Goal: Task Accomplishment & Management: Use online tool/utility

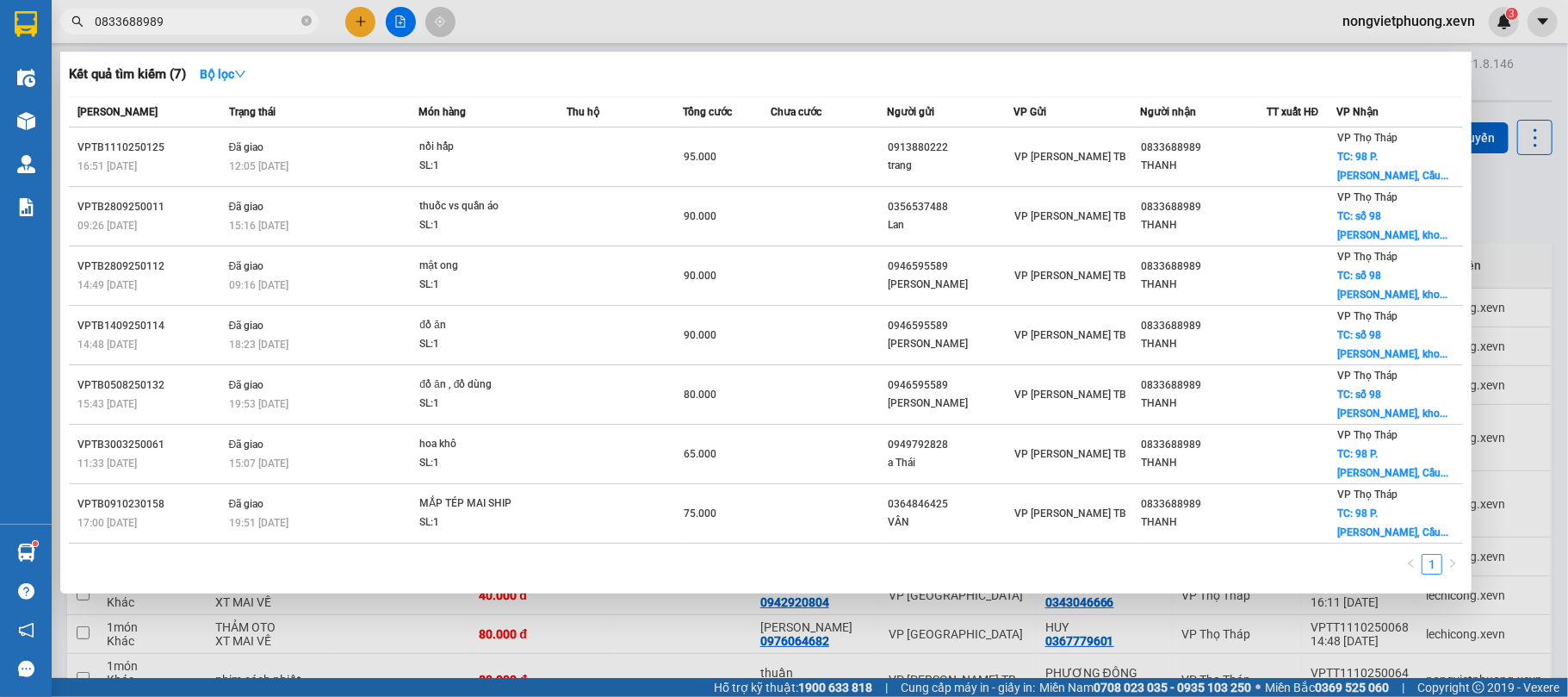
click at [1530, 208] on div at bounding box center [784, 348] width 1568 height 697
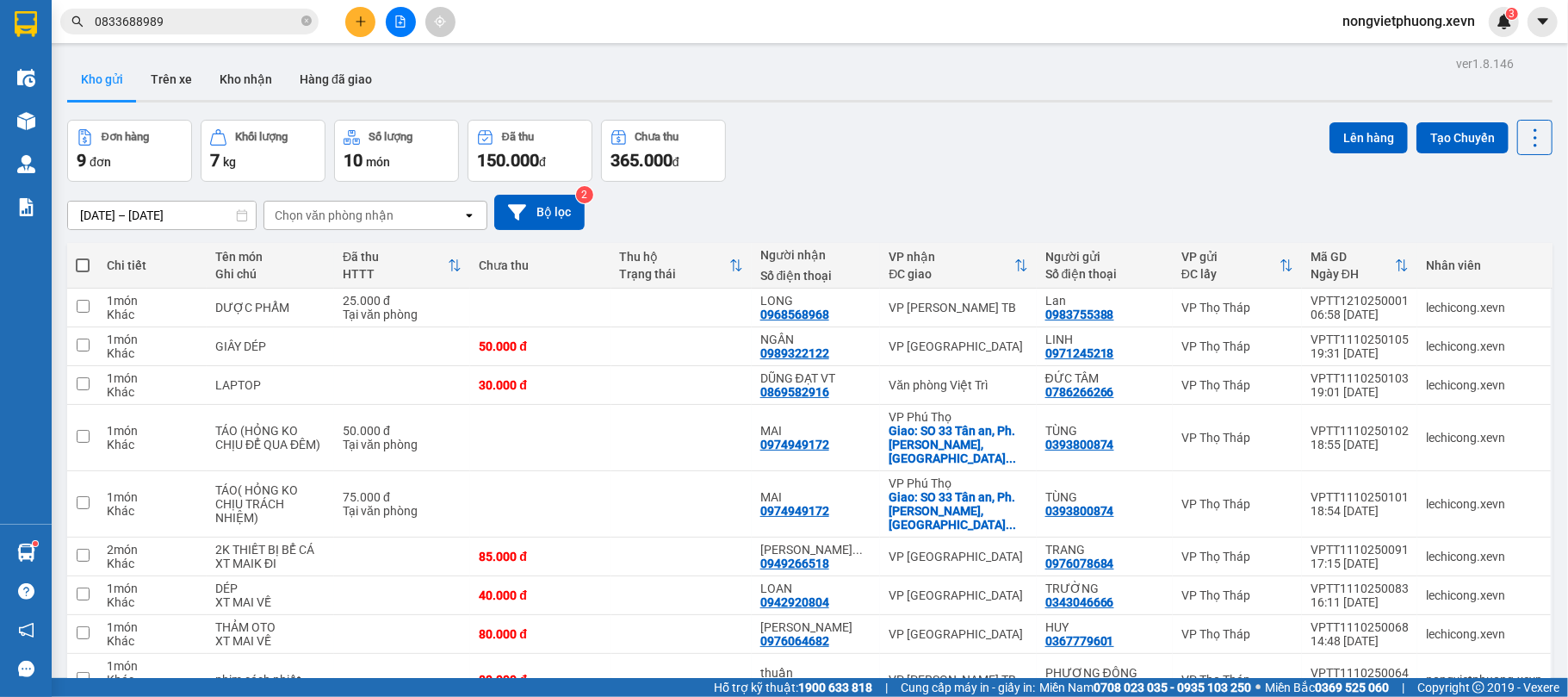
click at [245, 82] on button "Kho nhận" at bounding box center [245, 80] width 80 height 42
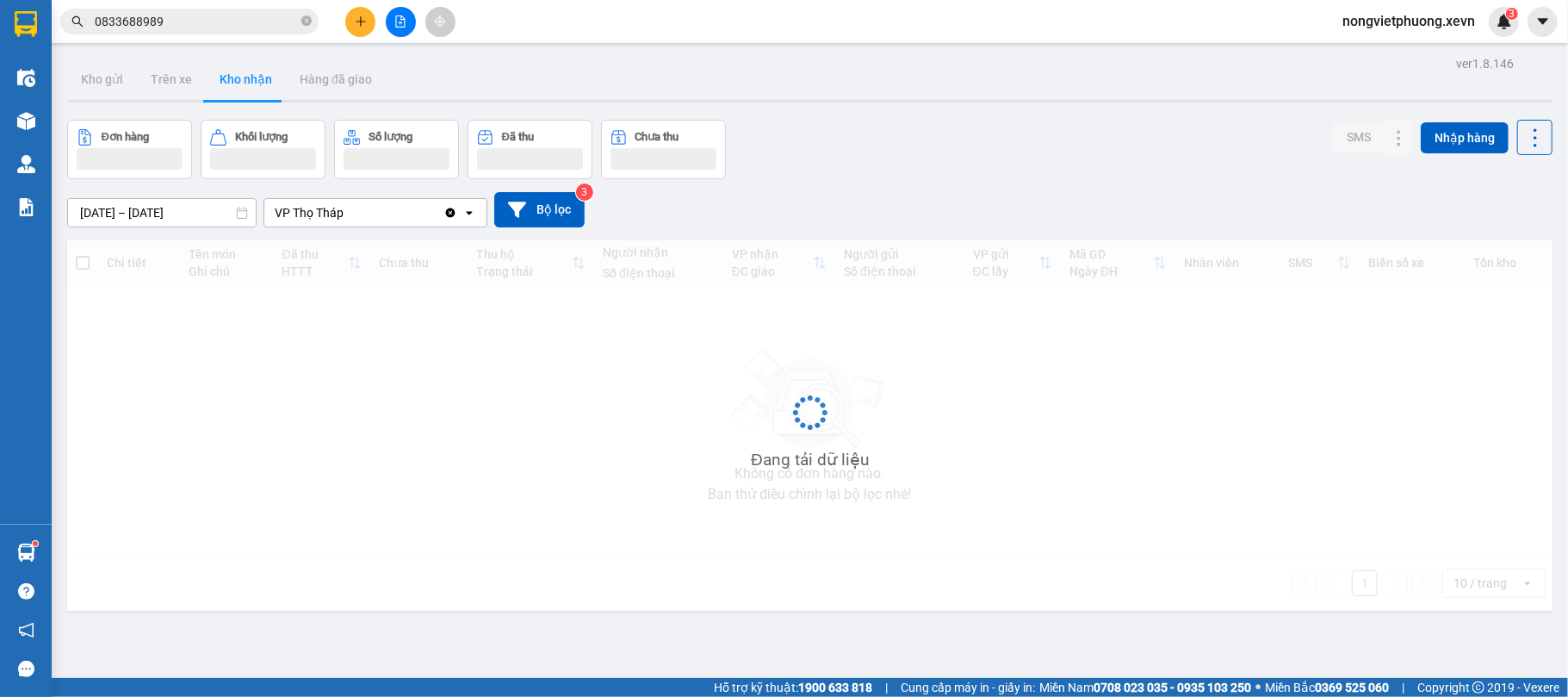
click at [870, 153] on div "Đơn hàng Khối lượng Số lượng Đã thu Chưa thu SMS Nhập hàng" at bounding box center [810, 150] width 1486 height 60
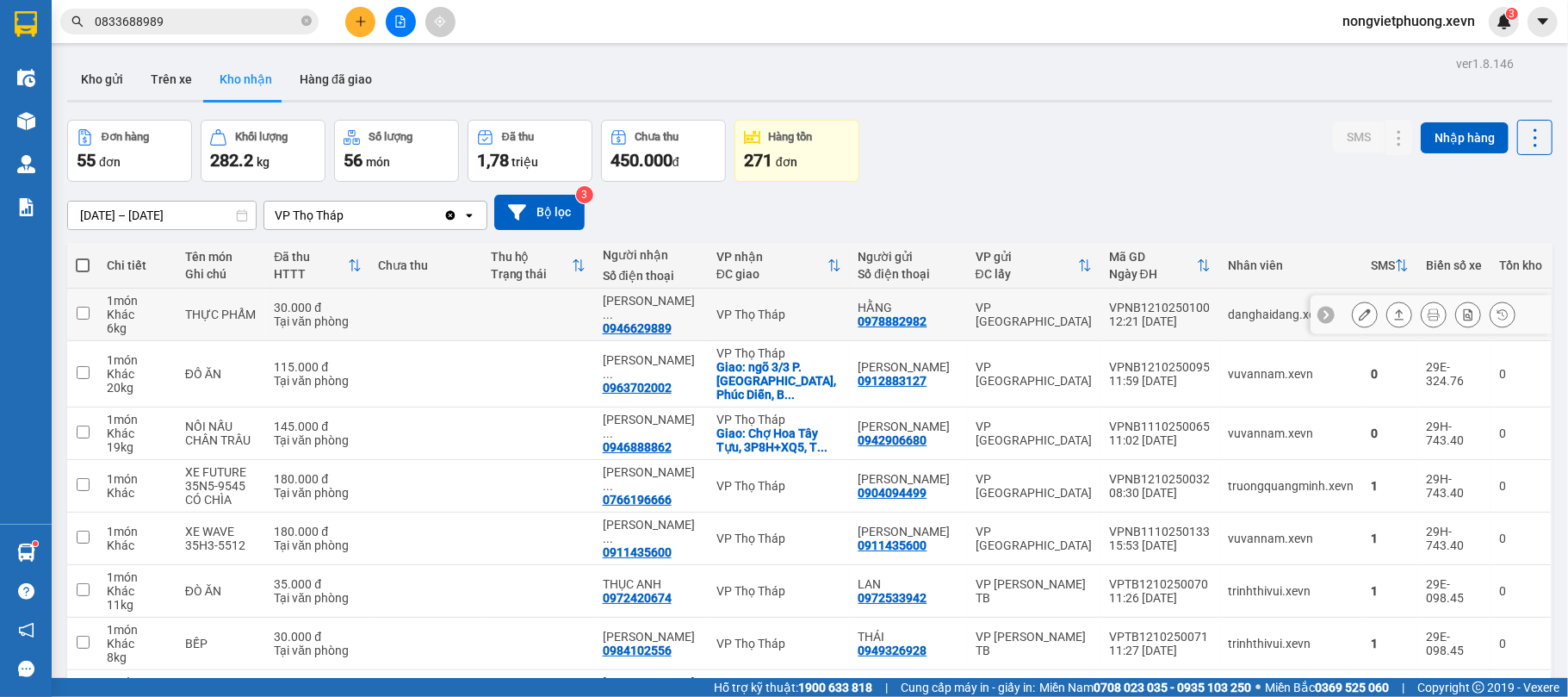
click at [1186, 315] on div "VPNB1210250100" at bounding box center [1159, 307] width 101 height 14
checkbox input "true"
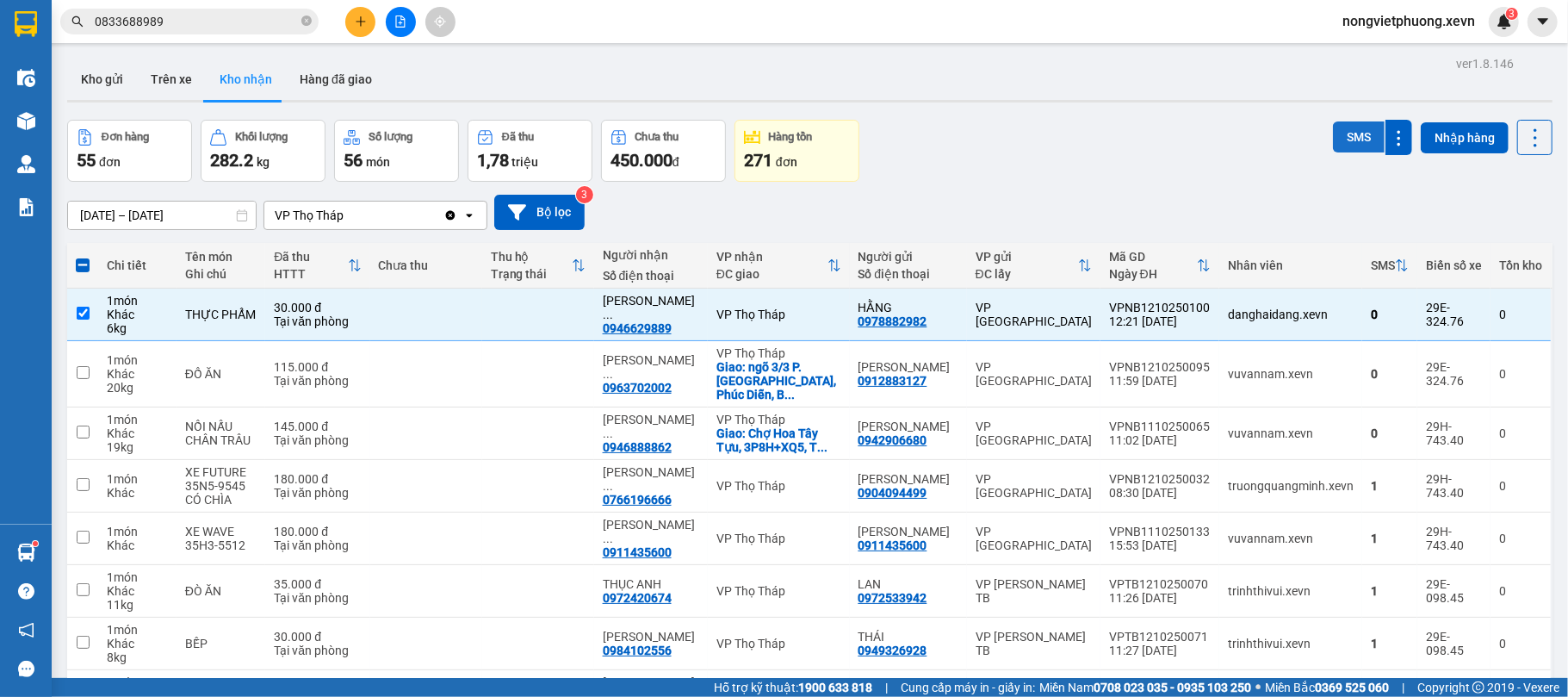
click at [1332, 135] on button "SMS" at bounding box center [1358, 137] width 52 height 31
click at [1045, 134] on div "Đơn hàng 55 đơn Khối lượng 282.2 kg Số lượng 56 món Đã thu 1,78 triệu Chưa thu …" at bounding box center [810, 150] width 1486 height 62
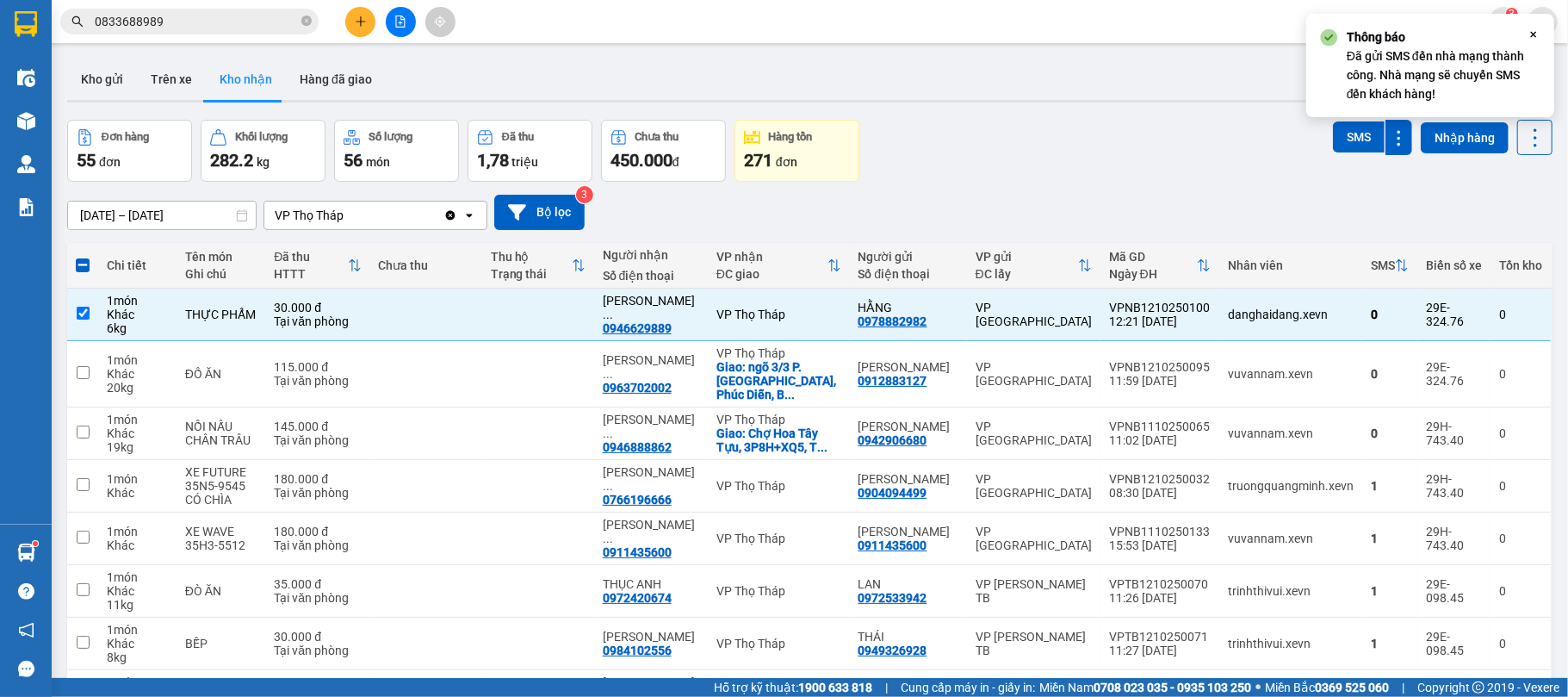
click at [109, 79] on button "Kho gửi" at bounding box center [101, 80] width 70 height 42
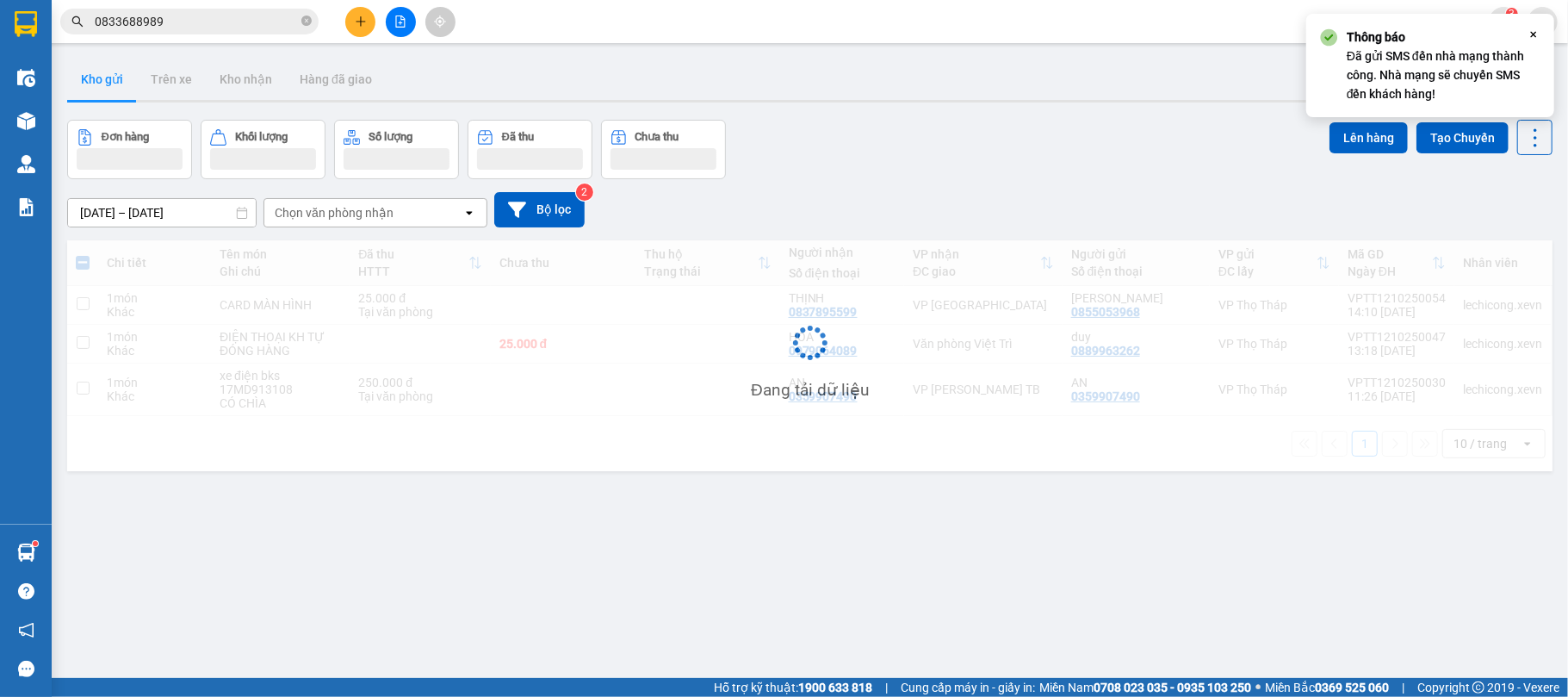
click at [1042, 192] on div "[DATE] – [DATE] Press the down arrow key to interact with the calendar and sele…" at bounding box center [810, 209] width 1486 height 35
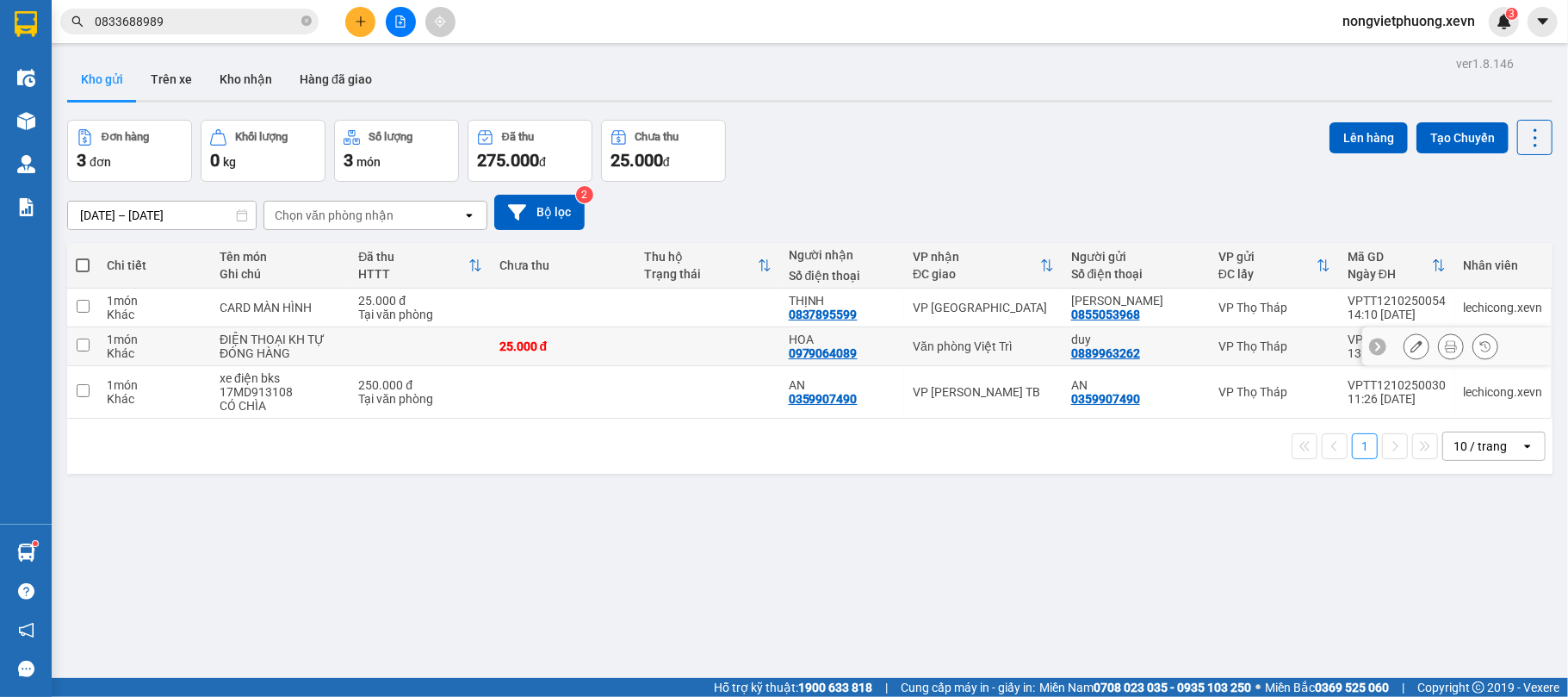
click at [990, 339] on td "Văn phòng Việt Trì" at bounding box center [983, 346] width 159 height 39
checkbox input "true"
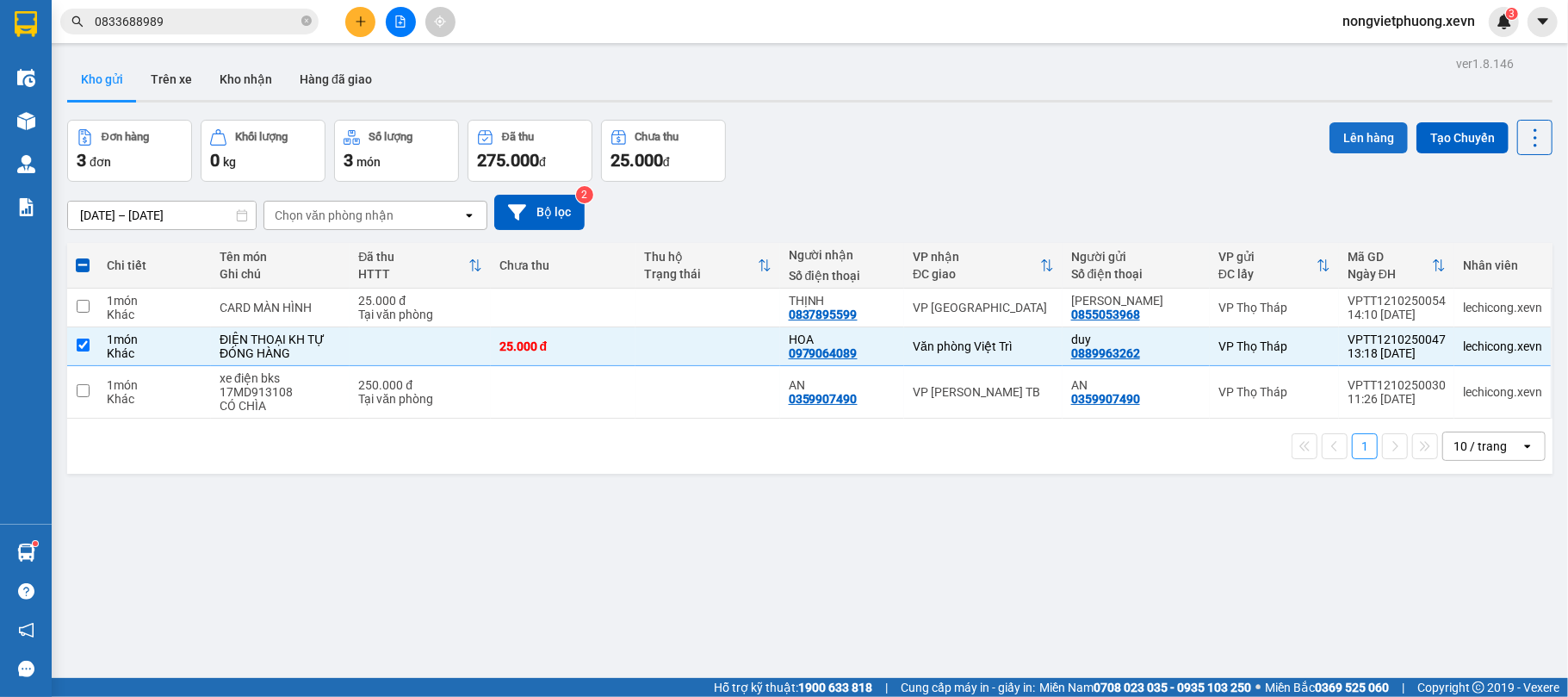
click at [1353, 130] on button "Lên hàng" at bounding box center [1368, 138] width 78 height 31
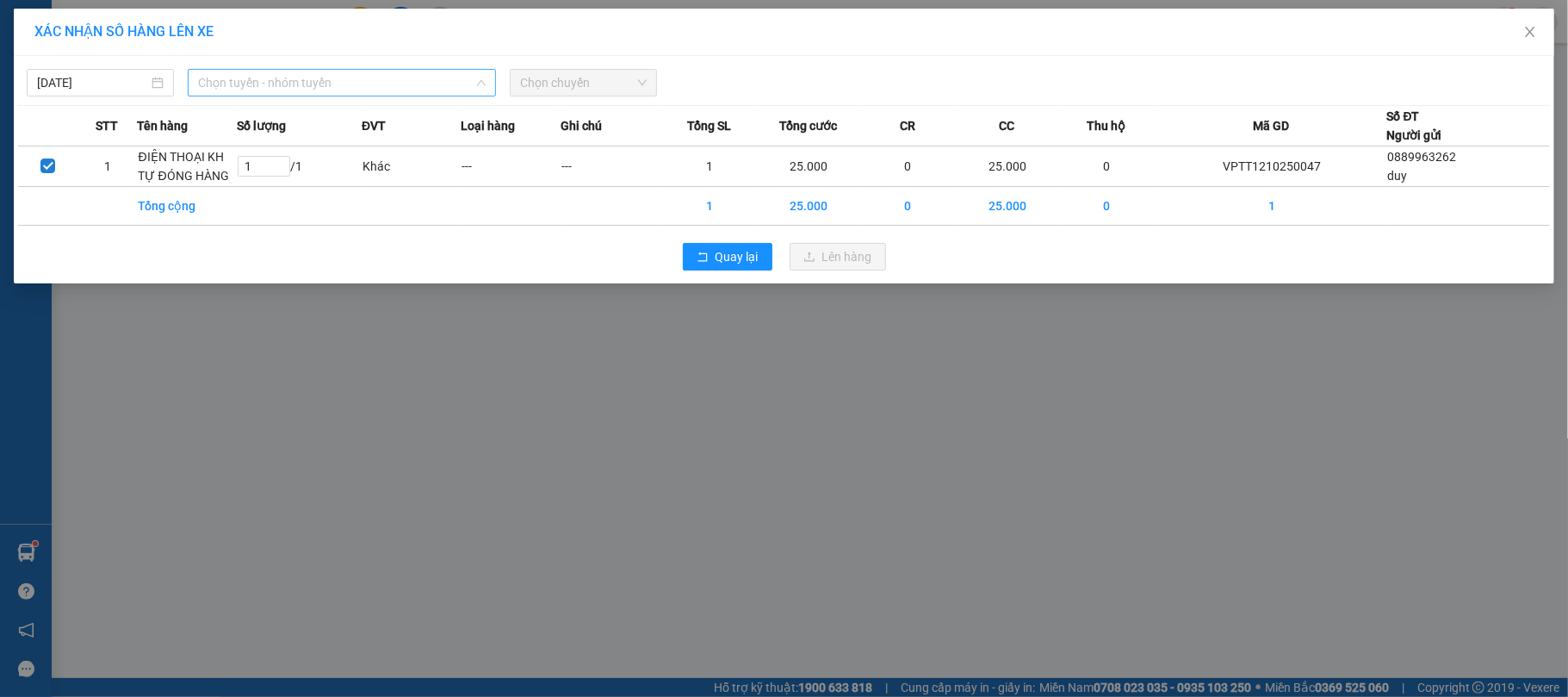
click at [462, 79] on span "Chọn tuyến - nhóm tuyến" at bounding box center [341, 82] width 287 height 26
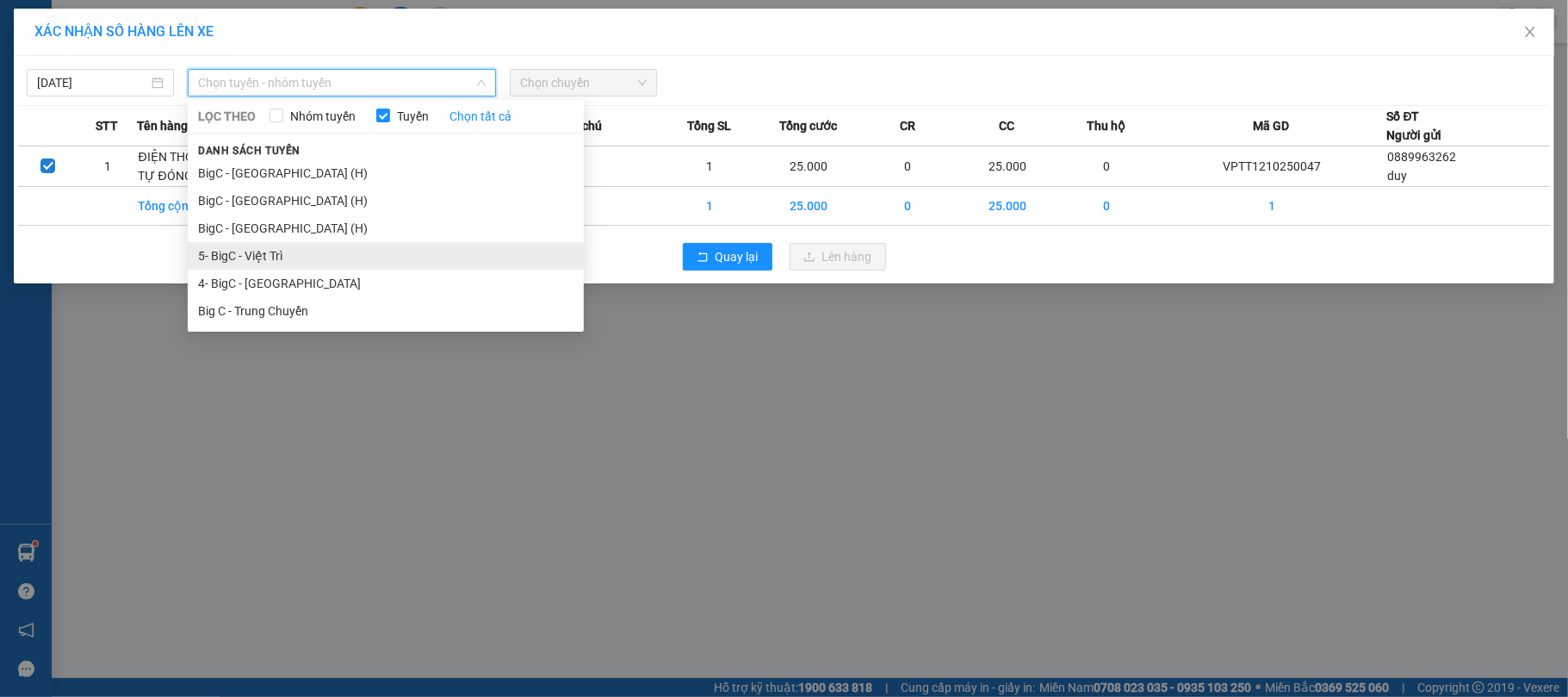
click at [298, 262] on li "5- BigC - Việt Trì" at bounding box center [385, 256] width 396 height 27
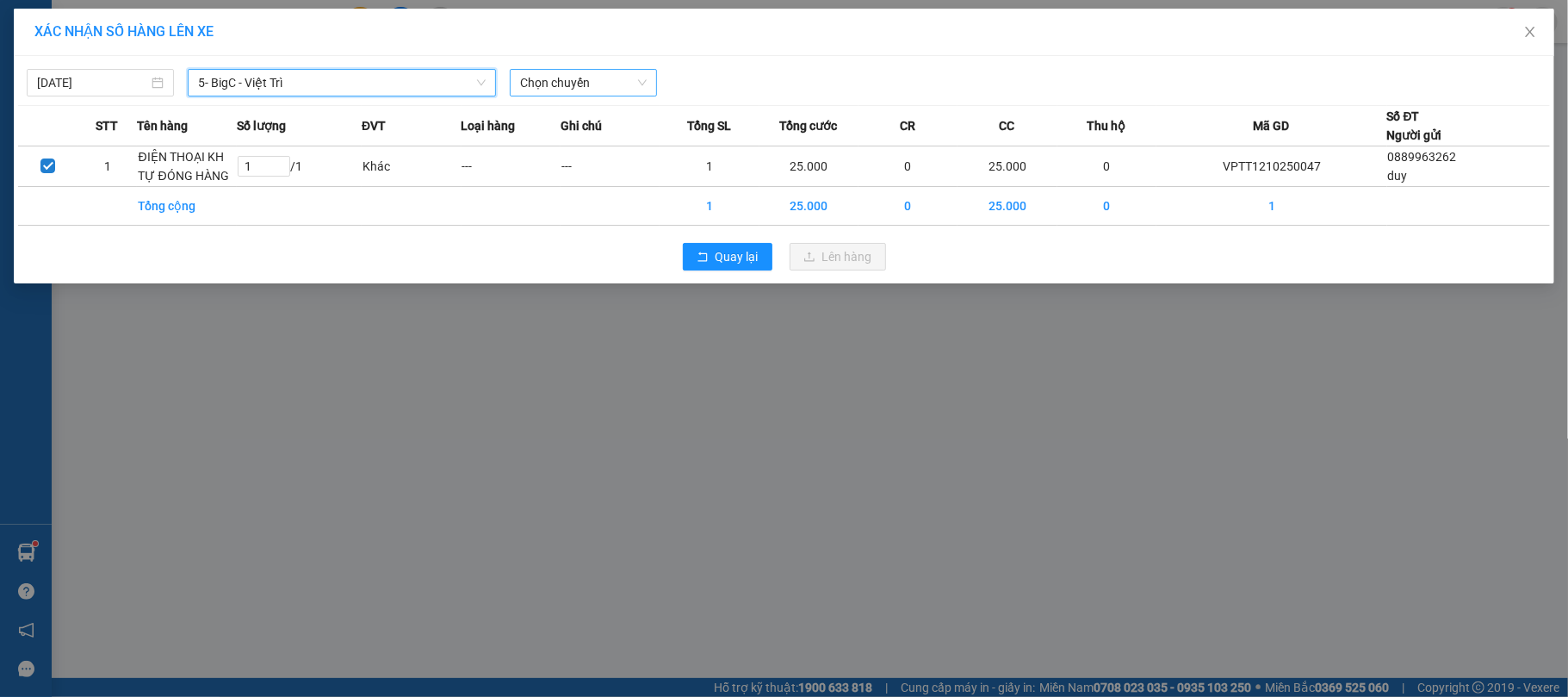
click at [602, 78] on span "Chọn chuyến" at bounding box center [583, 82] width 127 height 26
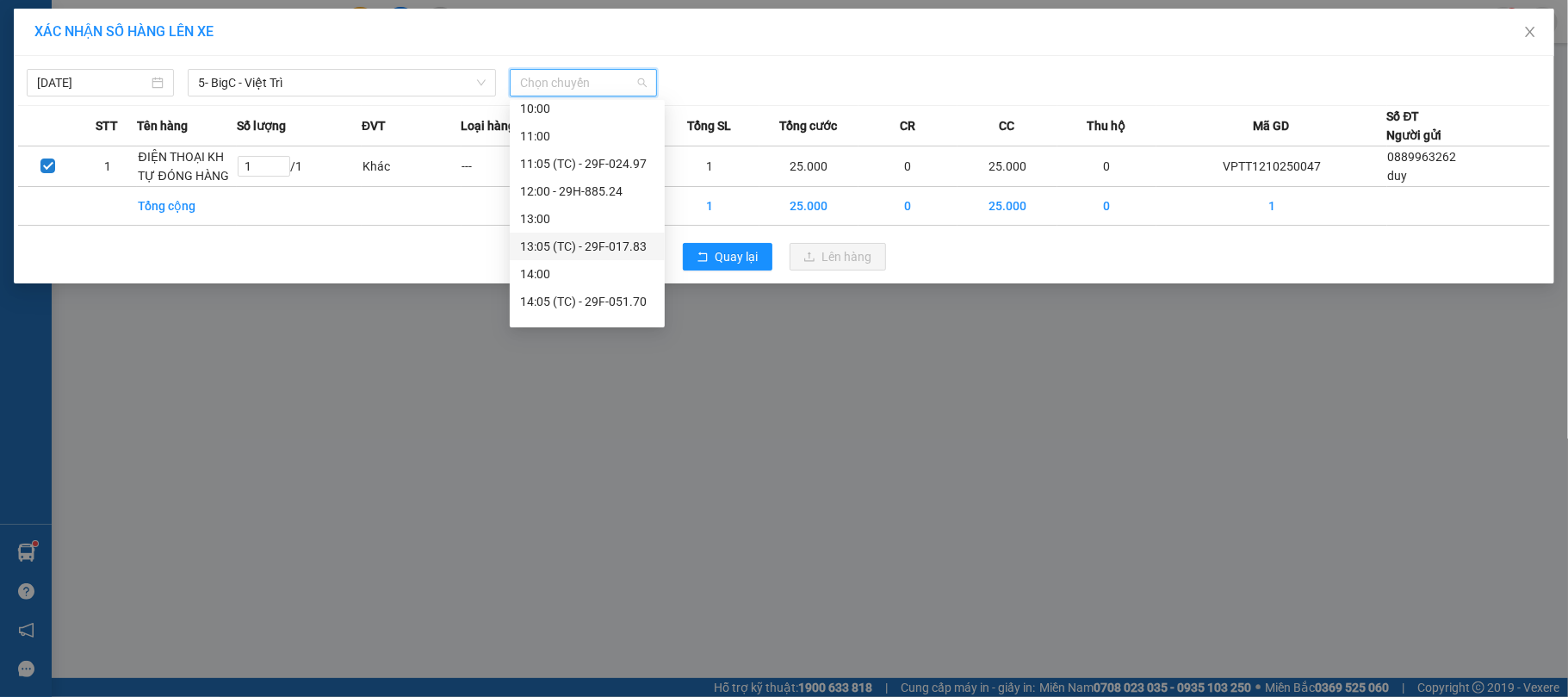
scroll to position [344, 0]
click at [625, 246] on div "15:05 (TC) - 29F-017.51" at bounding box center [587, 241] width 134 height 19
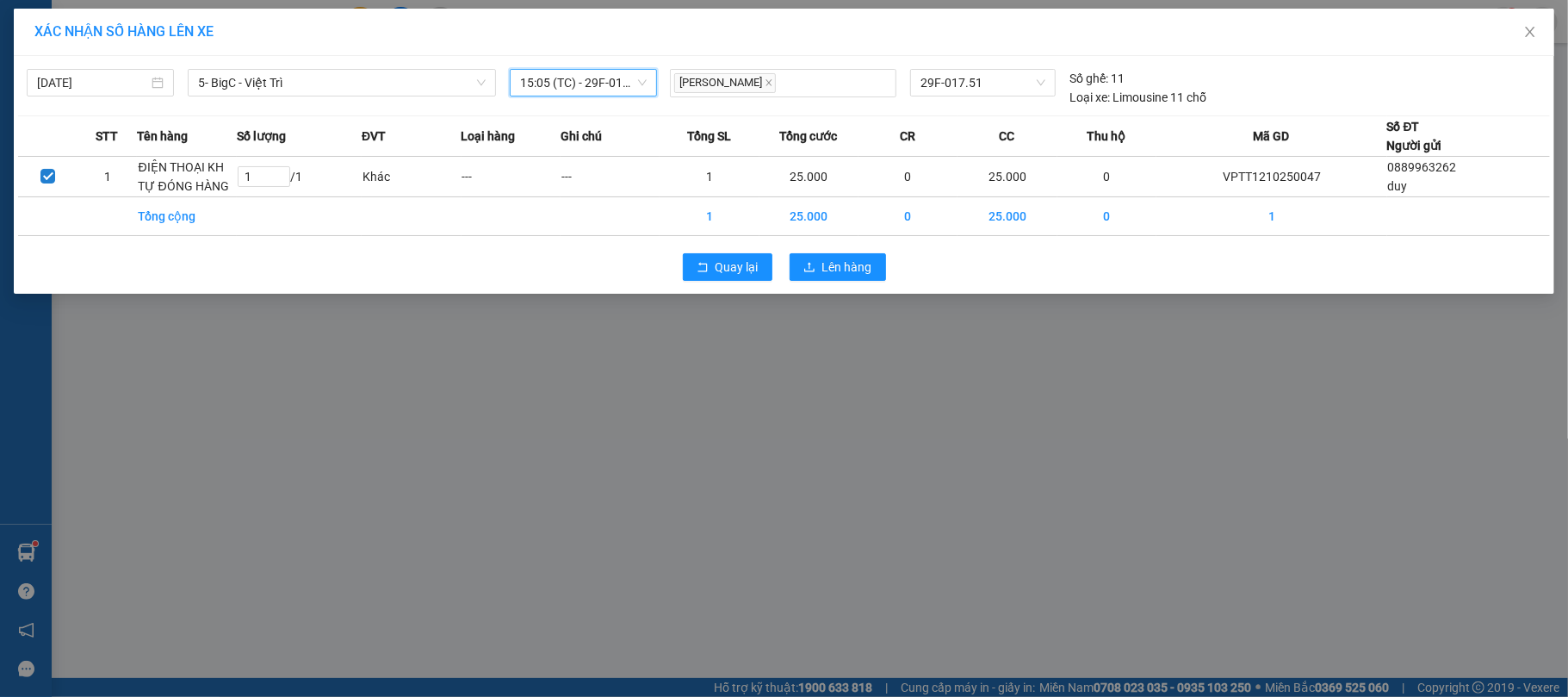
click at [594, 80] on span "15:05 (TC) - 29F-017.51" at bounding box center [583, 82] width 127 height 26
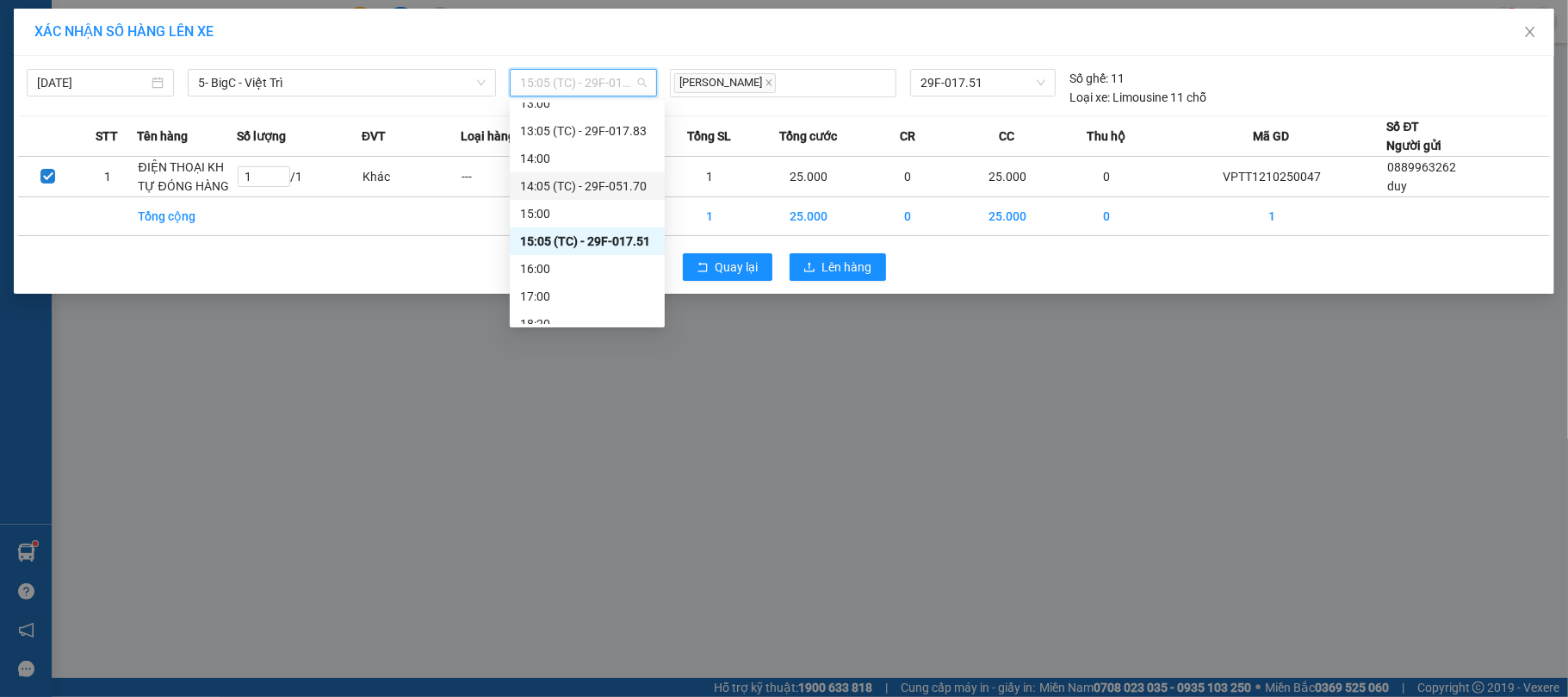
click at [617, 184] on div "14:05 (TC) - 29F-051.70" at bounding box center [587, 186] width 134 height 19
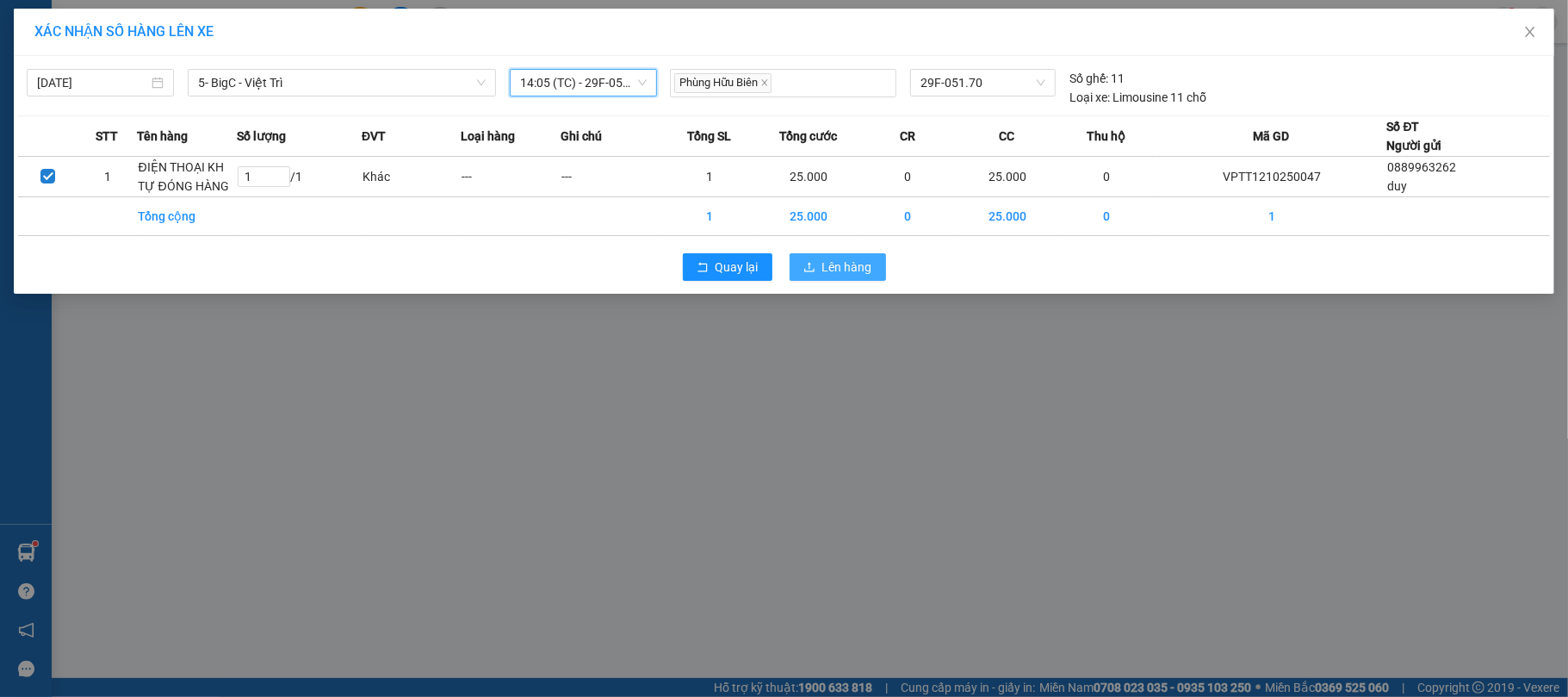
click at [838, 258] on span "Lên hàng" at bounding box center [847, 266] width 50 height 19
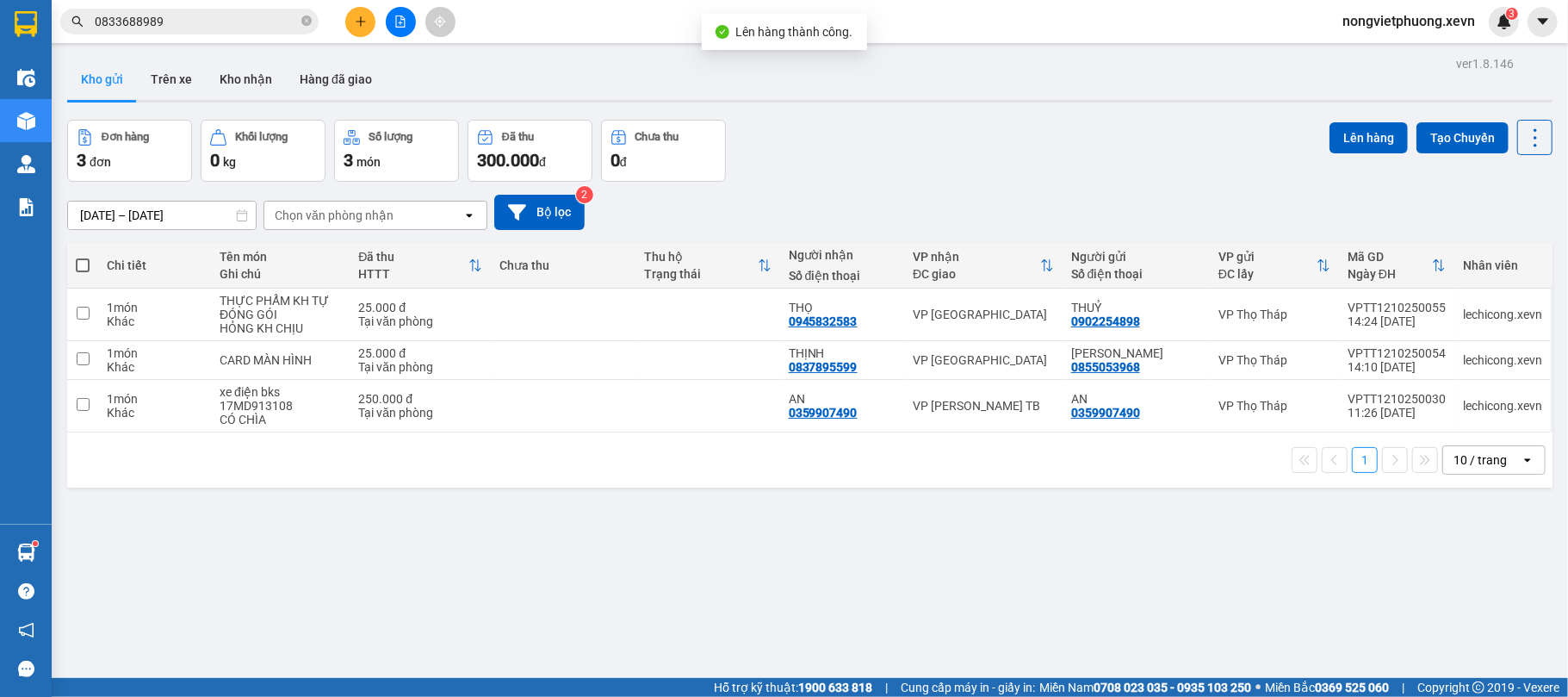
click at [869, 143] on div "Đơn hàng 3 đơn Khối lượng 0 kg Số lượng 3 món Đã thu 300.000 đ Chưa thu 0 đ Lên…" at bounding box center [810, 150] width 1486 height 62
click at [590, 503] on div "ver 1.8.146 Kho gửi Trên xe Kho nhận Hàng đã giao Đơn hàng 3 đơn Khối lượng 0 k…" at bounding box center [810, 400] width 1499 height 697
click at [1057, 157] on div "Đơn hàng 3 đơn Khối lượng 0 kg Số lượng 3 món Đã thu 300.000 đ Chưa thu 0 đ Lên…" at bounding box center [810, 150] width 1486 height 62
